Goal: Task Accomplishment & Management: Manage account settings

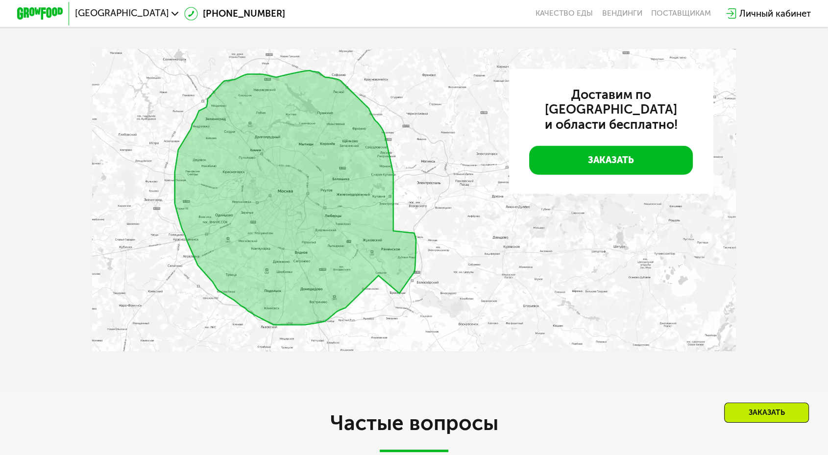
scroll to position [2504, 0]
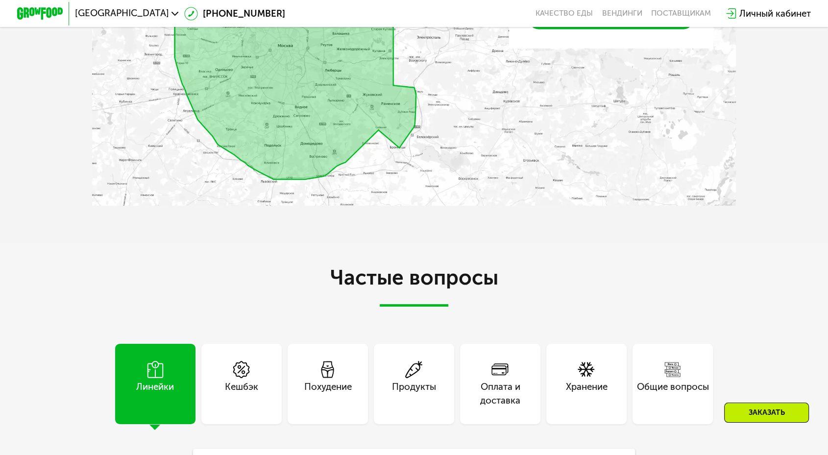
click at [345, 380] on div "Похудение" at bounding box center [328, 393] width 48 height 27
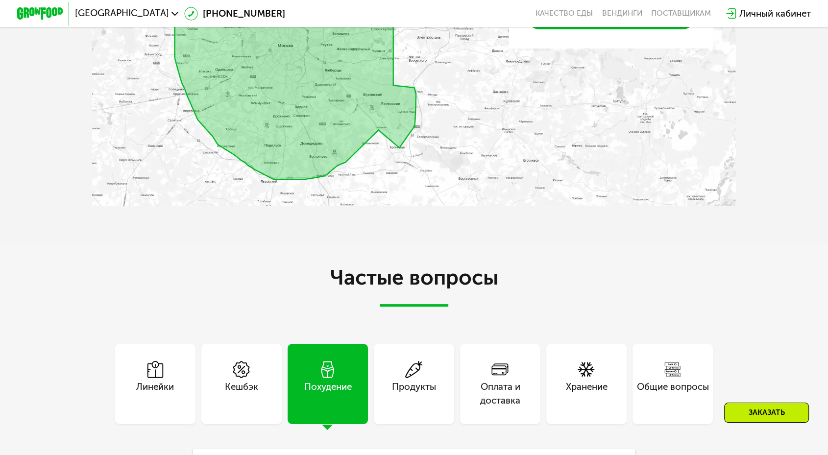
click at [258, 380] on div "Кешбэк" at bounding box center [241, 393] width 33 height 27
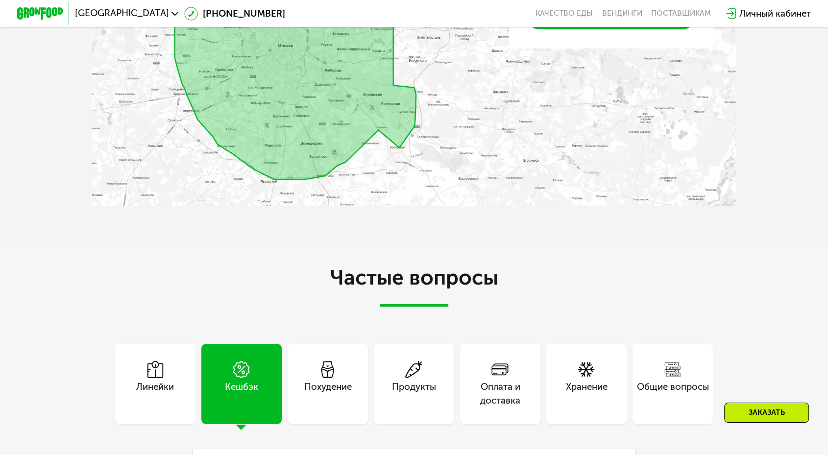
click at [174, 380] on div "Линейки" at bounding box center [155, 393] width 38 height 27
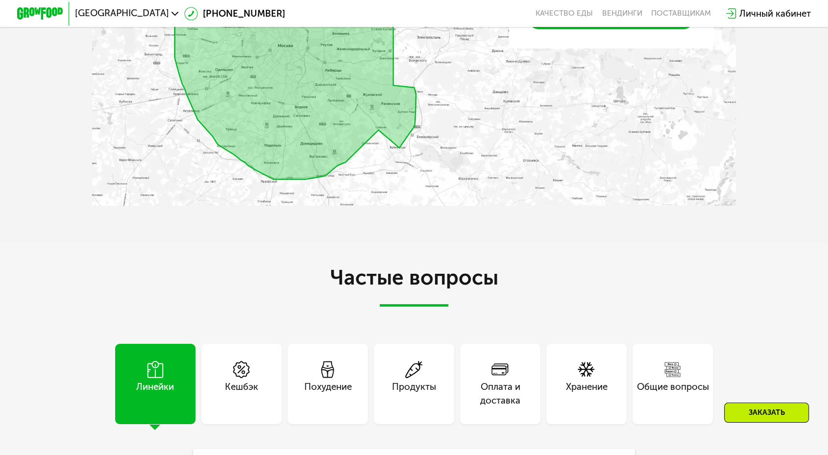
click at [408, 380] on div "Продукты" at bounding box center [414, 393] width 44 height 27
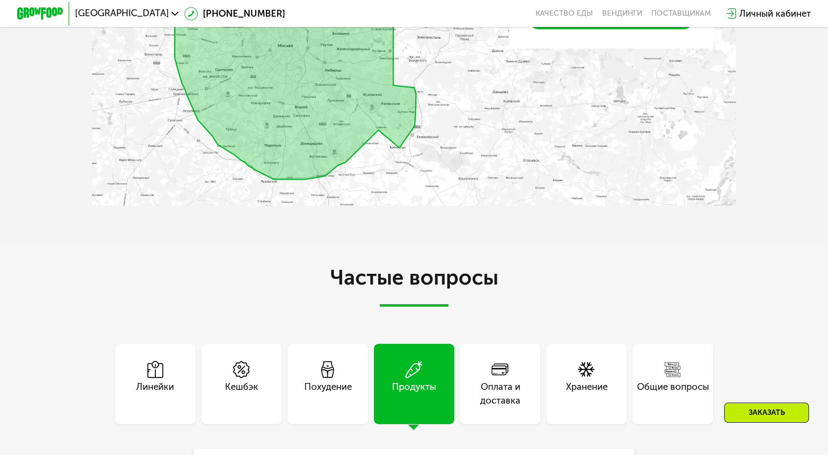
click at [486, 380] on div "Оплата и доставка" at bounding box center [500, 393] width 80 height 27
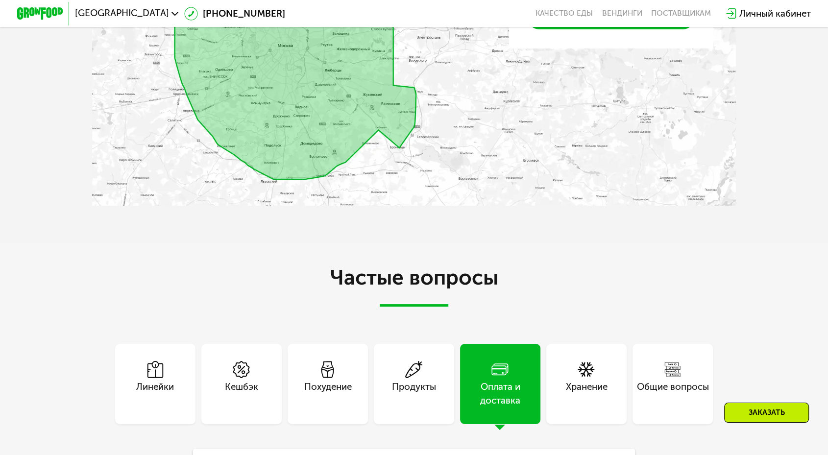
click at [566, 380] on div "Хранение" at bounding box center [587, 393] width 42 height 27
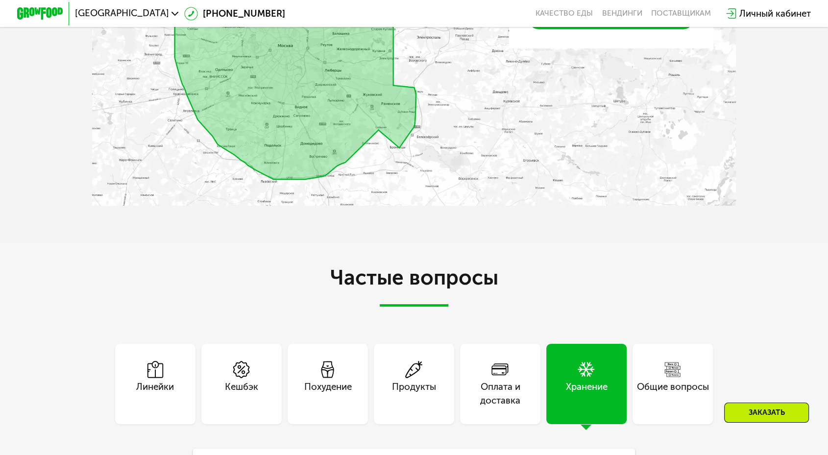
click at [632, 344] on div "Общие вопросы" at bounding box center [672, 384] width 80 height 80
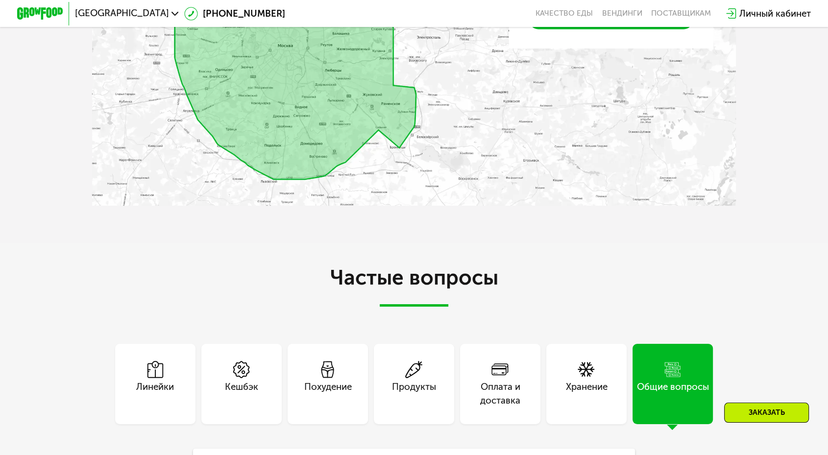
click at [162, 344] on div "Линейки" at bounding box center [155, 384] width 80 height 80
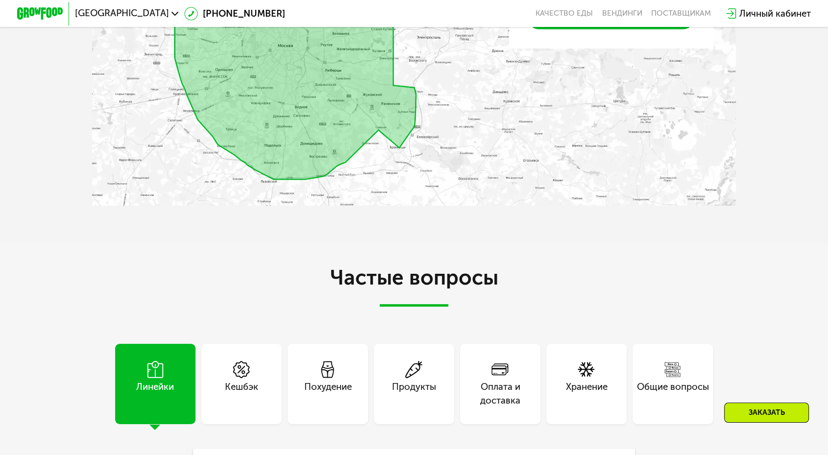
click at [640, 380] on div "Общие вопросы" at bounding box center [673, 393] width 72 height 27
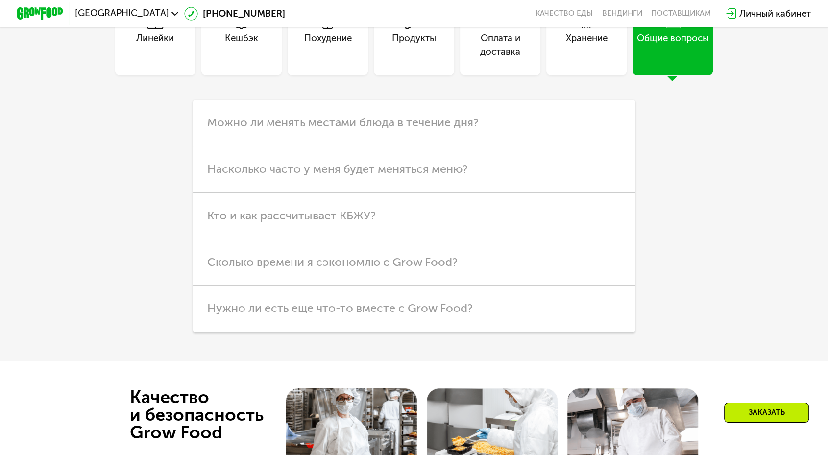
scroll to position [3049, 0]
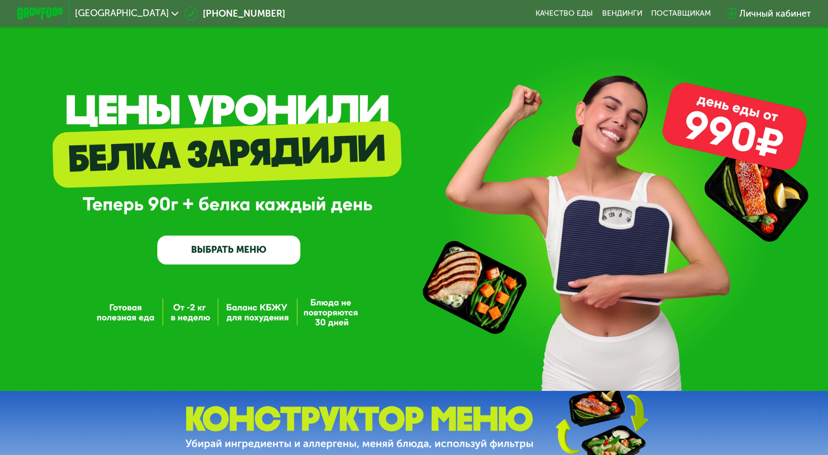
click at [739, 14] on div "Личный кабинет" at bounding box center [775, 14] width 72 height 14
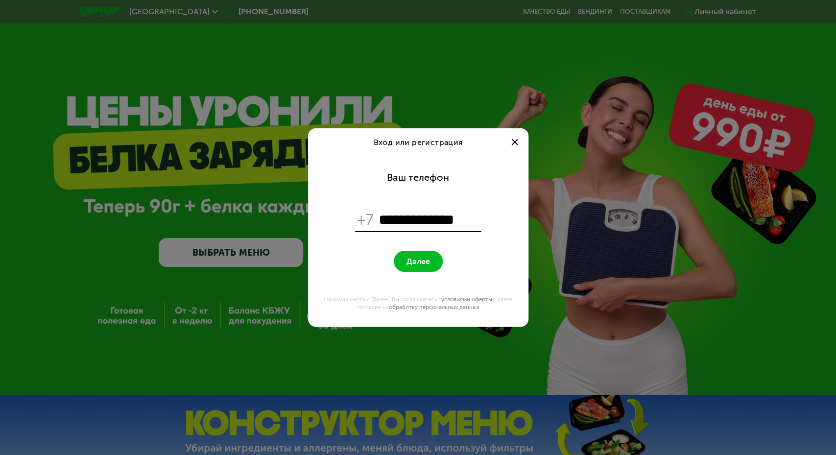
type input "**********"
click at [394, 251] on button "Далее" at bounding box center [418, 261] width 49 height 21
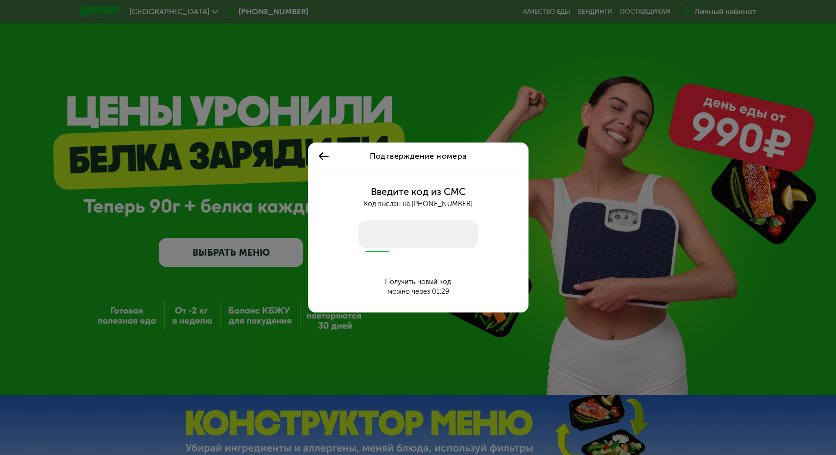
click at [435, 233] on input "number" at bounding box center [419, 233] width 120 height 27
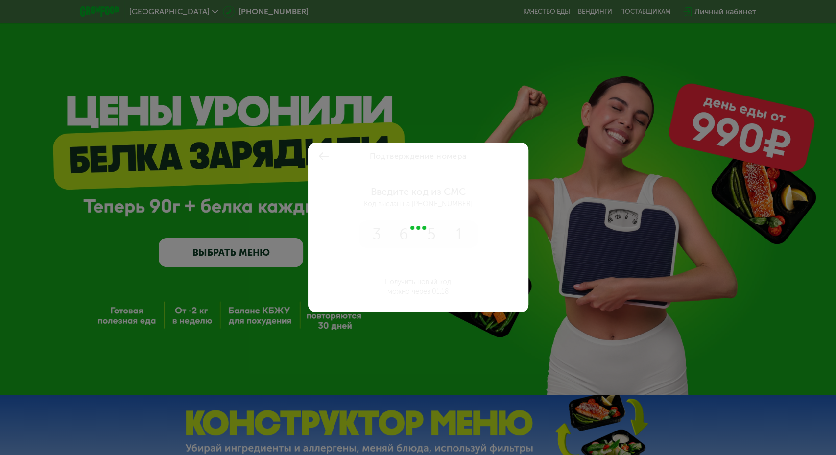
type input "****"
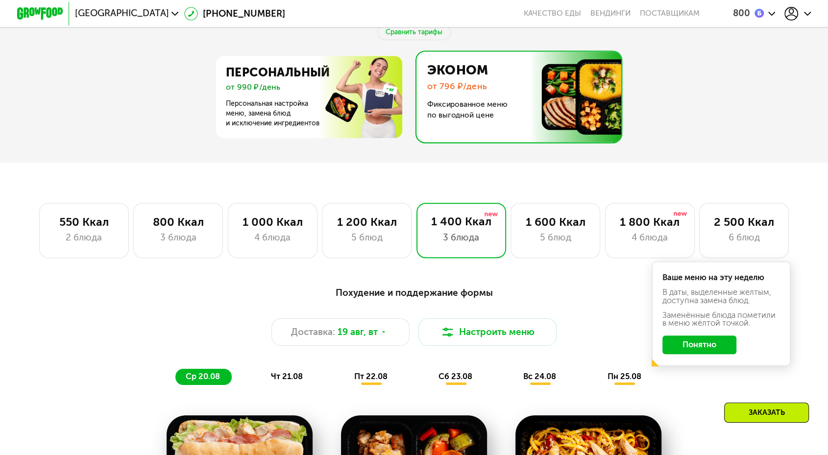
scroll to position [490, 0]
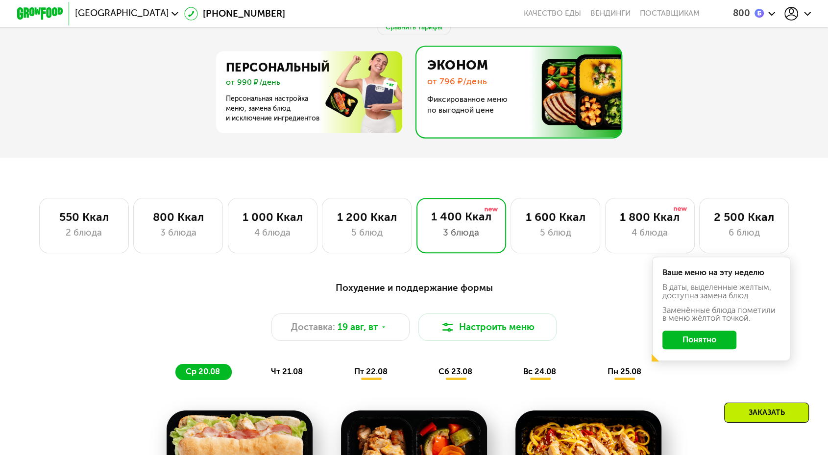
click at [682, 331] on button "Понятно" at bounding box center [699, 340] width 74 height 19
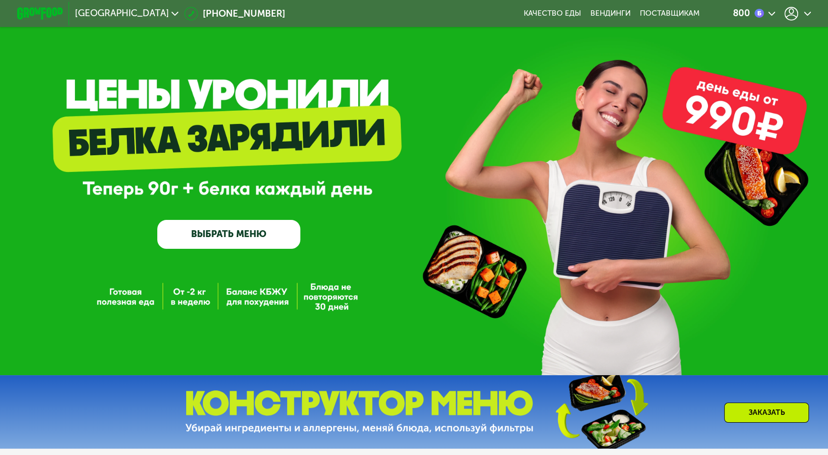
scroll to position [0, 0]
